Goal: Navigation & Orientation: Find specific page/section

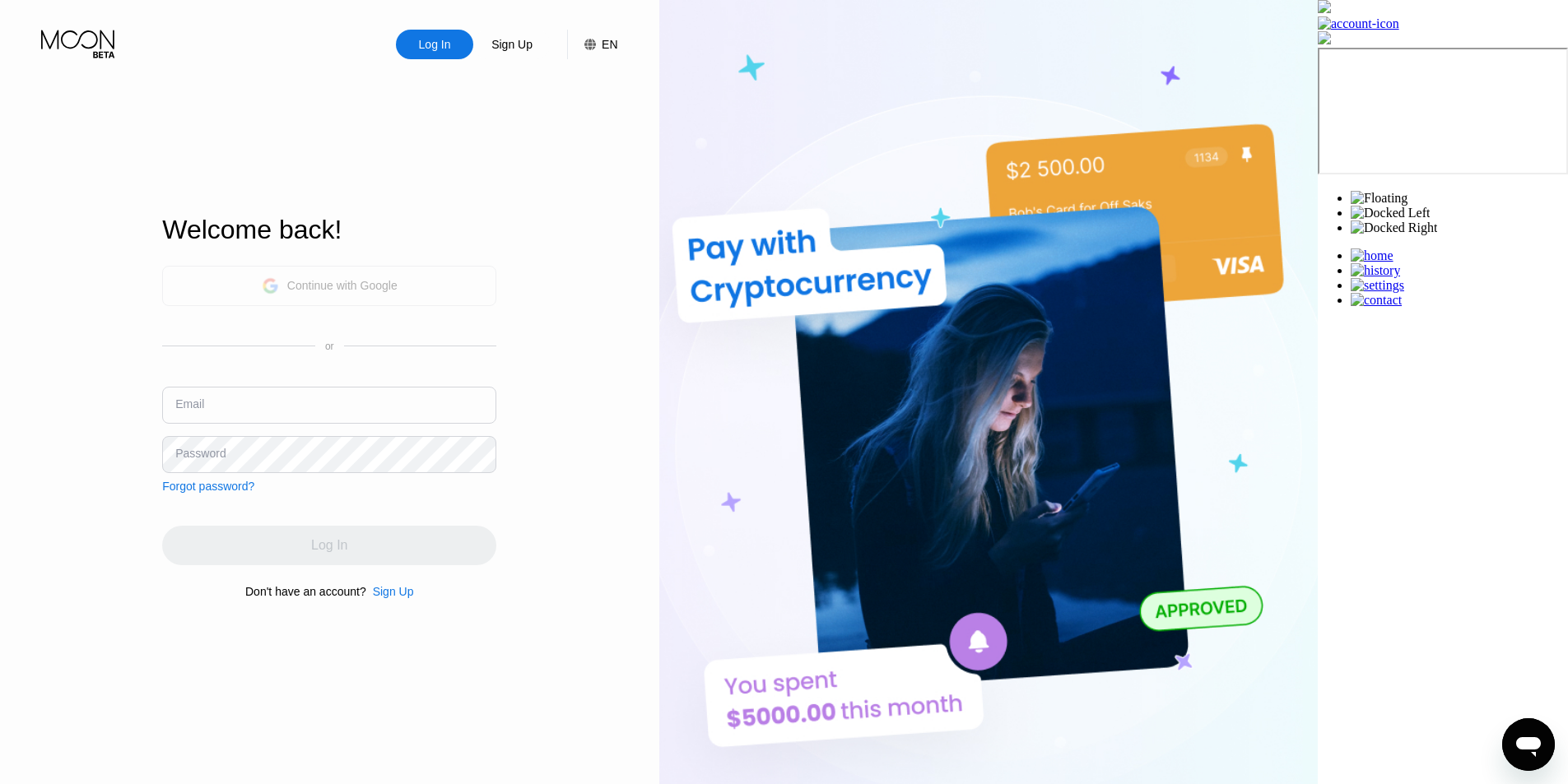
click at [368, 293] on div "Continue with Google" at bounding box center [329, 286] width 135 height 25
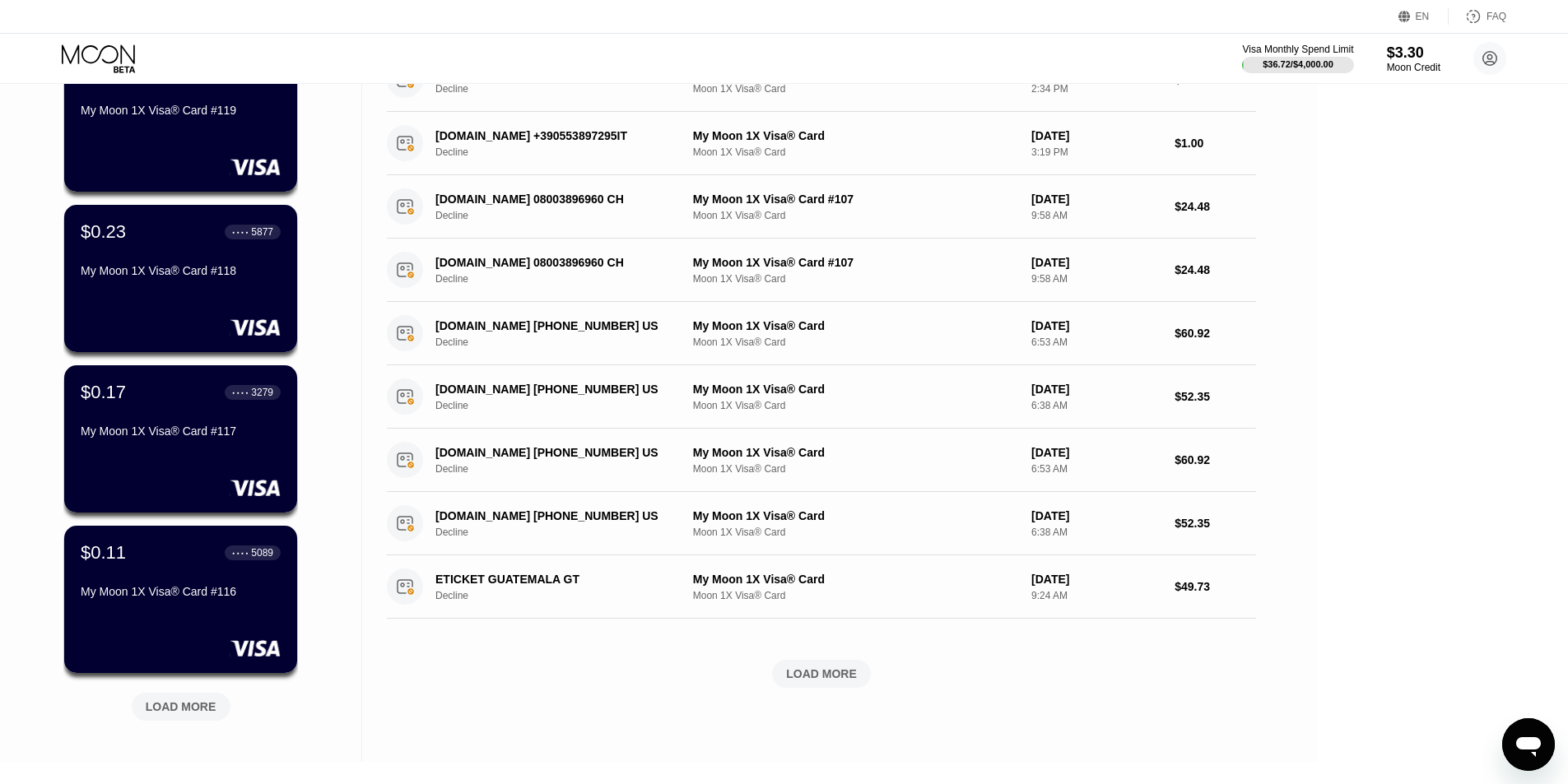
scroll to position [309, 0]
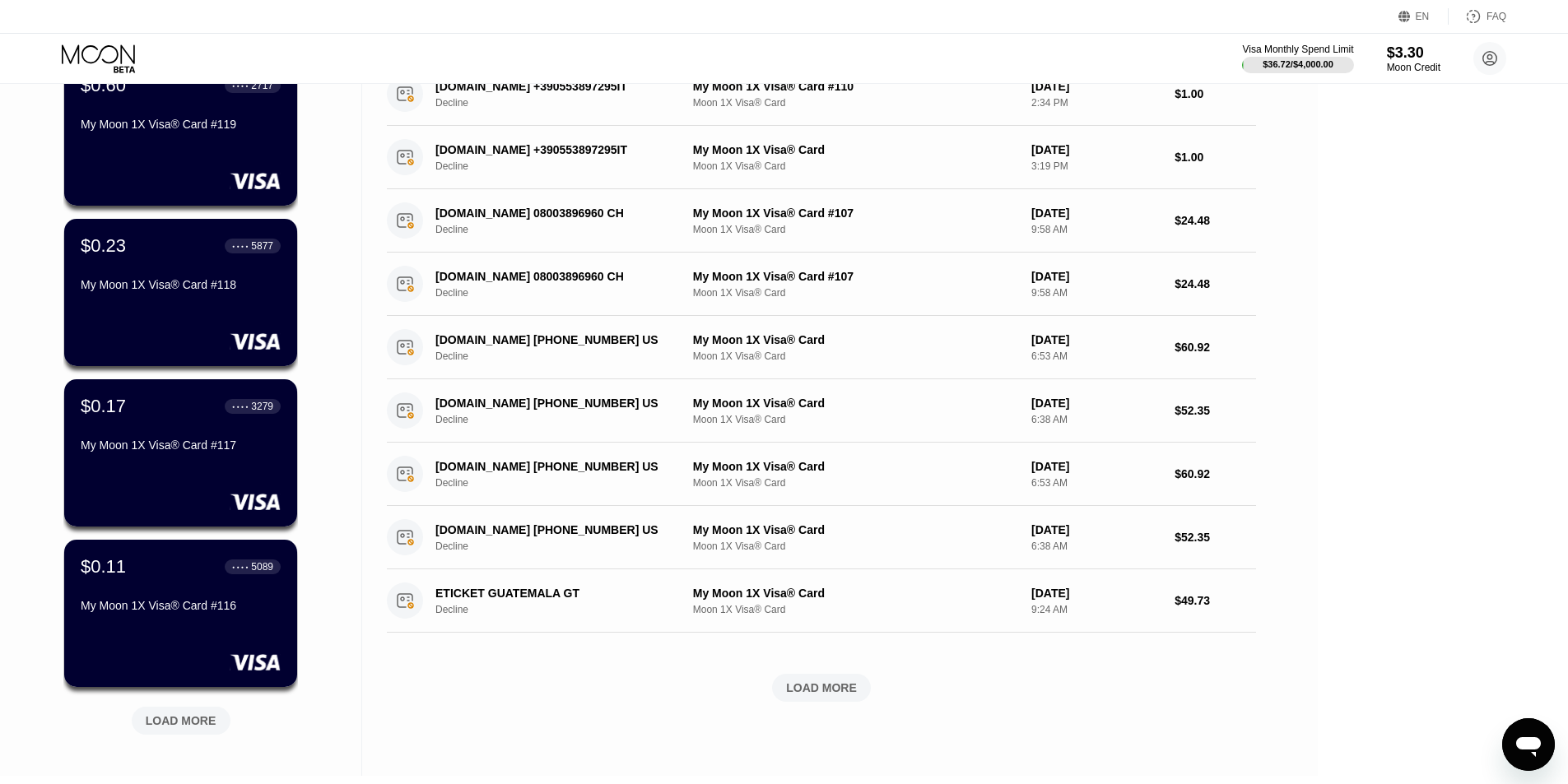
click at [158, 710] on div "LOAD MORE" at bounding box center [181, 720] width 99 height 28
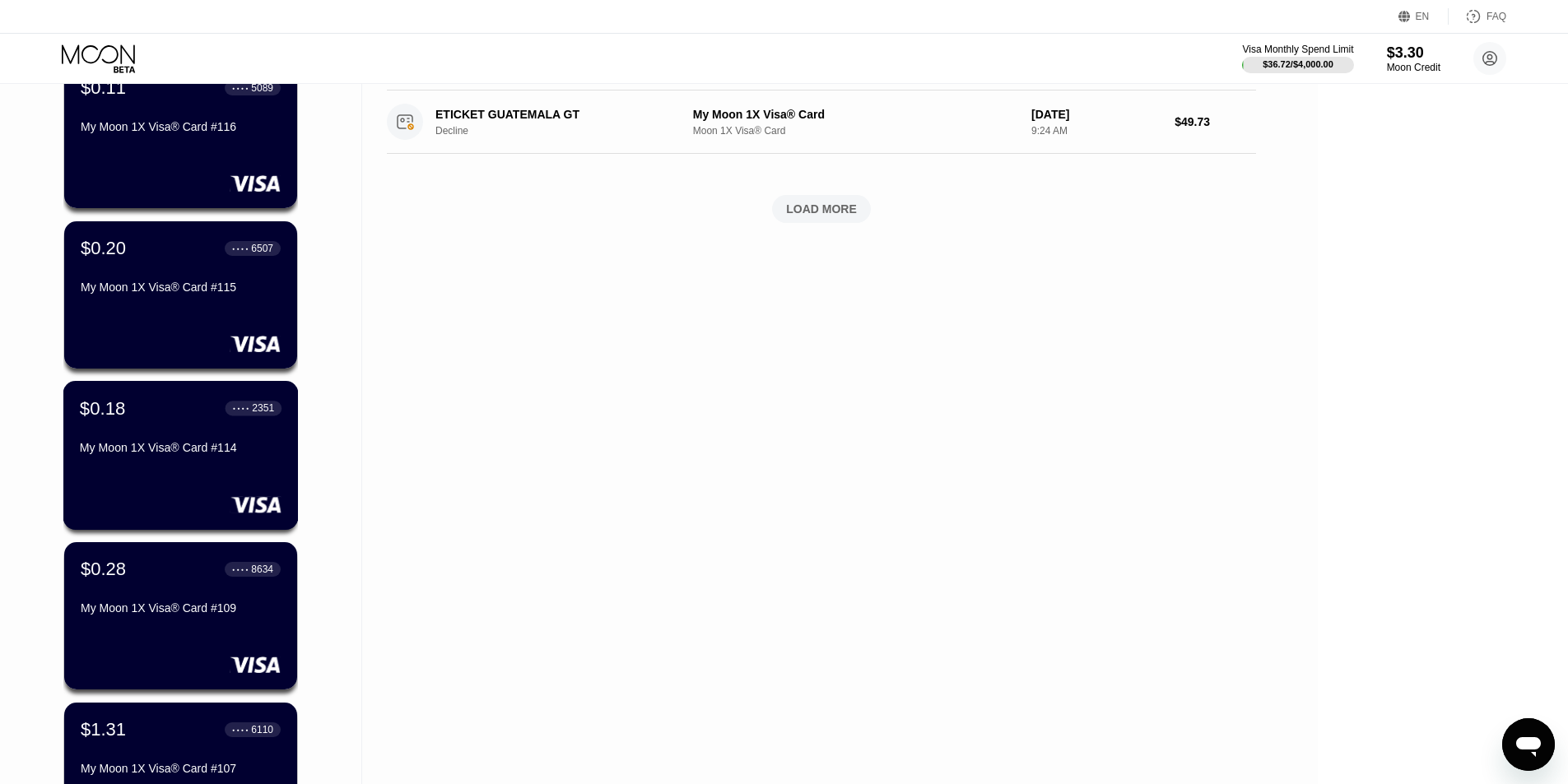
scroll to position [720, 0]
